Goal: Obtain resource: Obtain resource

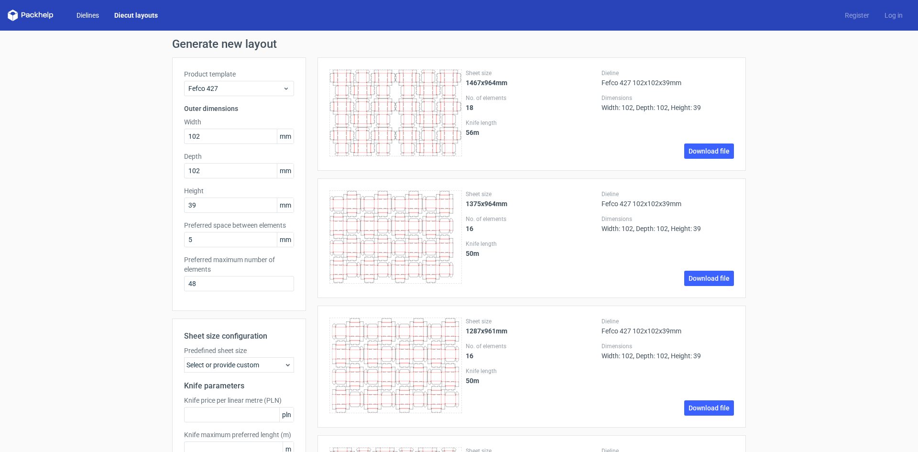
click at [98, 17] on link "Dielines" at bounding box center [88, 16] width 38 height 10
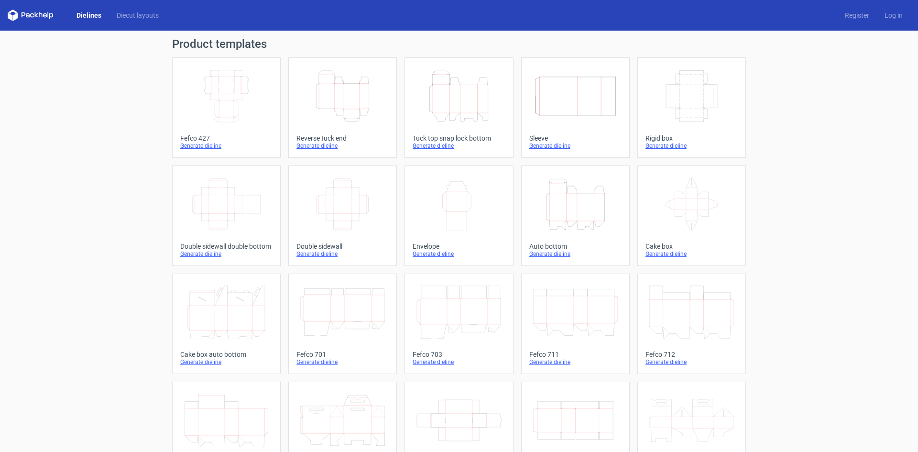
click at [224, 98] on icon "Width Depth Height" at bounding box center [226, 96] width 85 height 54
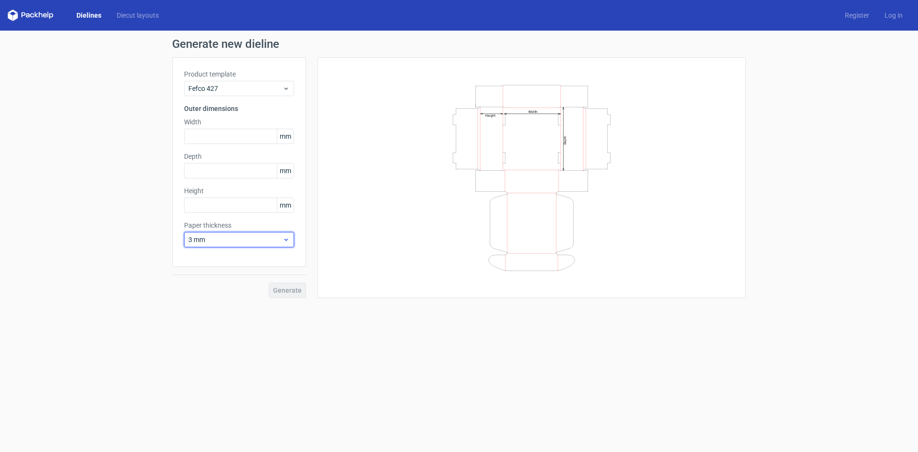
click at [232, 243] on span "3 mm" at bounding box center [235, 240] width 94 height 10
click at [233, 291] on div "1 mm" at bounding box center [239, 290] width 102 height 15
click at [217, 134] on input "text" at bounding box center [239, 136] width 110 height 15
type input "102"
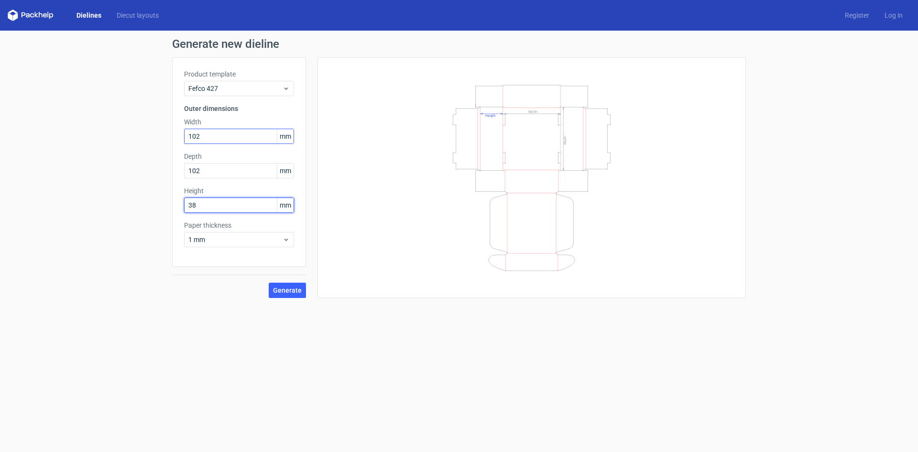
type input "38"
click at [269, 283] on button "Generate" at bounding box center [287, 290] width 37 height 15
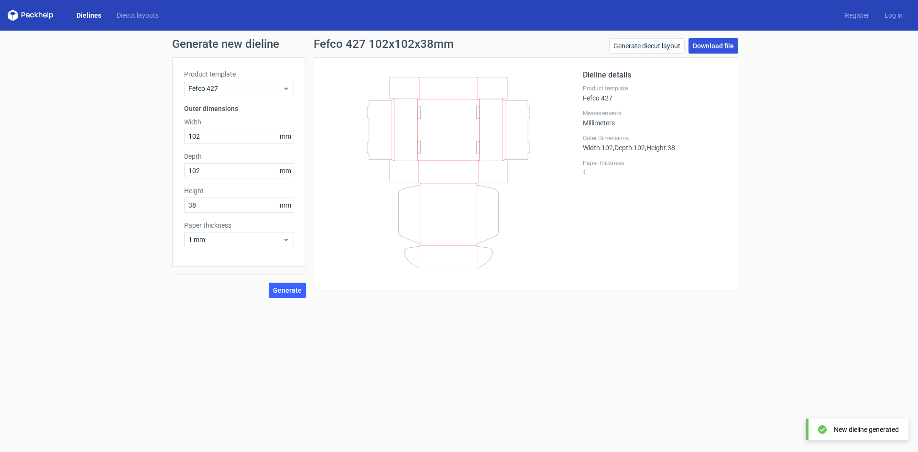
click at [708, 45] on link "Download file" at bounding box center [713, 45] width 50 height 15
click at [246, 242] on span "1 mm" at bounding box center [235, 240] width 94 height 10
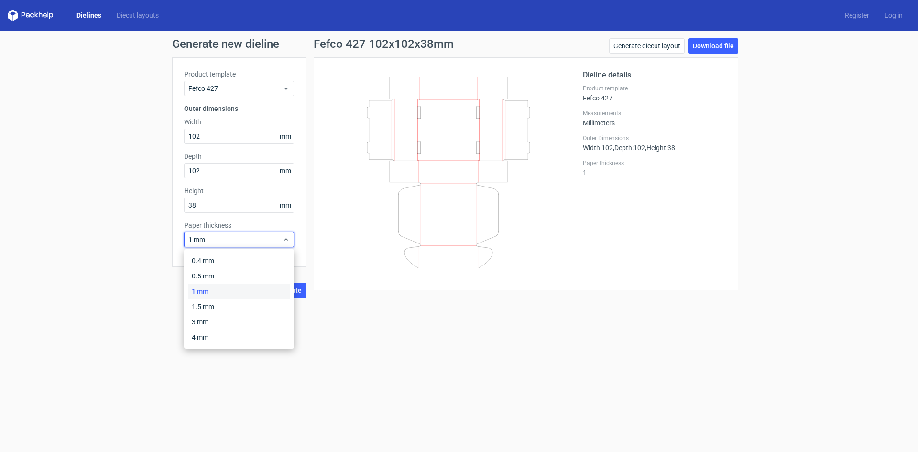
click at [227, 289] on div "1 mm" at bounding box center [239, 290] width 102 height 15
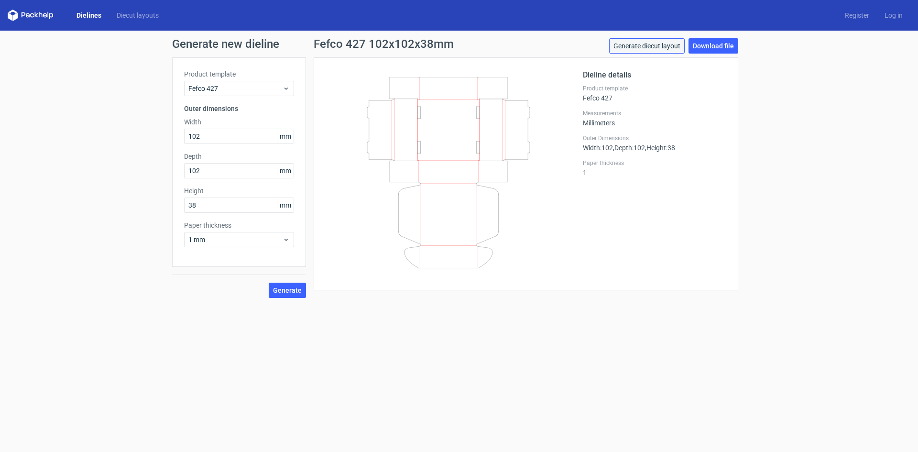
click at [665, 44] on link "Generate diecut layout" at bounding box center [647, 45] width 76 height 15
